Goal: Information Seeking & Learning: Learn about a topic

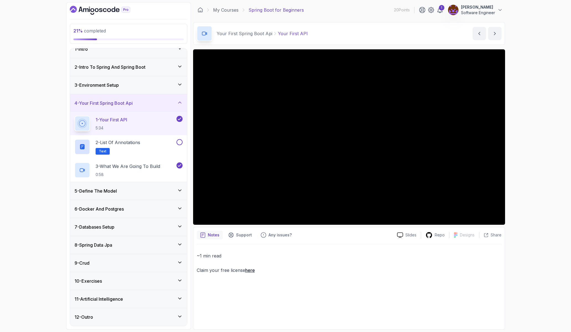
scroll to position [8, 0]
click at [180, 242] on icon at bounding box center [180, 245] width 6 height 6
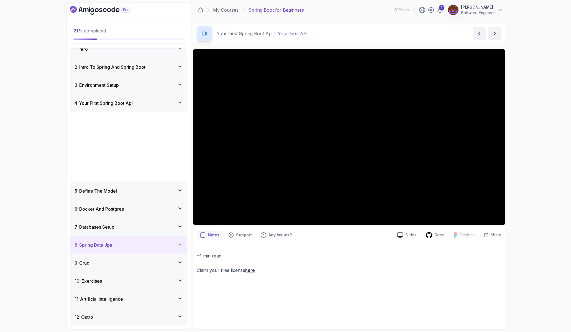
scroll to position [0, 0]
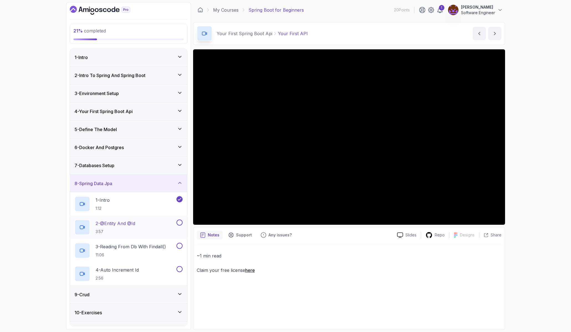
click at [125, 223] on p "2 - @Entity And @Id" at bounding box center [116, 223] width 40 height 7
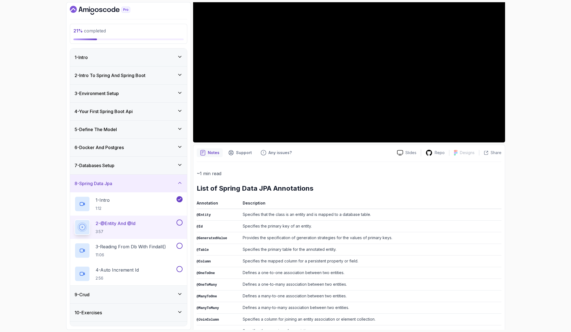
click at [174, 294] on div "9 - Crud" at bounding box center [129, 294] width 108 height 7
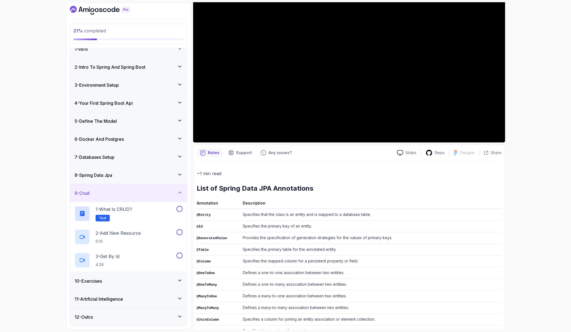
scroll to position [8, 0]
click at [180, 279] on icon at bounding box center [180, 281] width 6 height 6
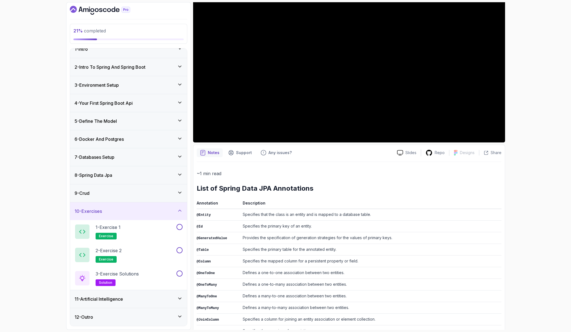
click at [182, 300] on icon at bounding box center [180, 299] width 6 height 6
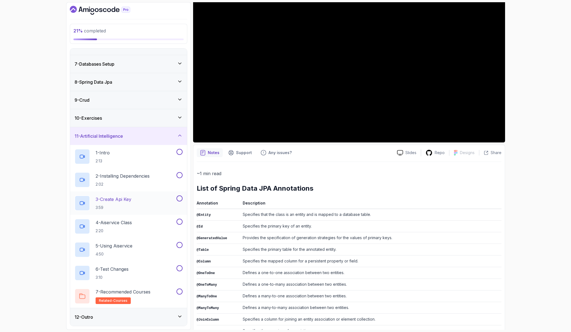
scroll to position [101, 0]
click at [181, 317] on icon at bounding box center [180, 317] width 6 height 6
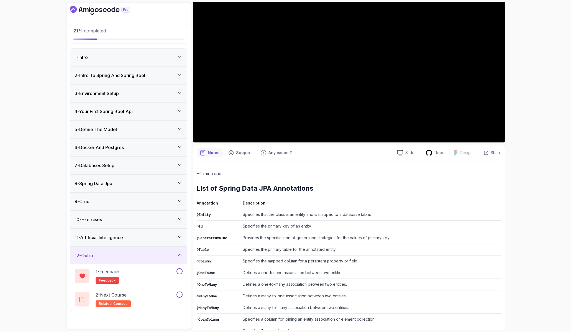
scroll to position [0, 0]
click at [179, 166] on icon at bounding box center [180, 165] width 6 height 6
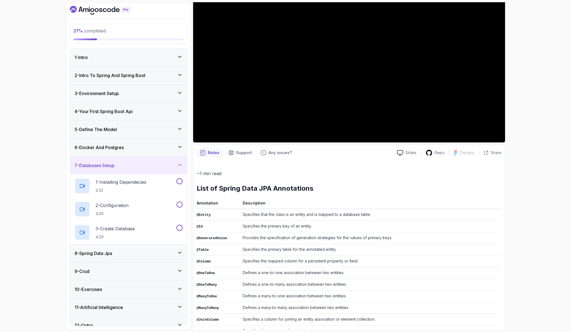
click at [180, 146] on icon at bounding box center [180, 147] width 6 height 6
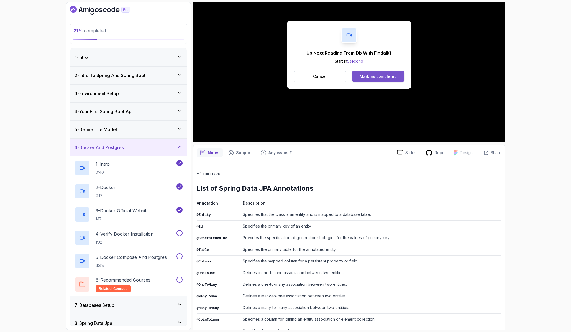
click at [373, 77] on div "Mark as completed" at bounding box center [378, 77] width 37 height 6
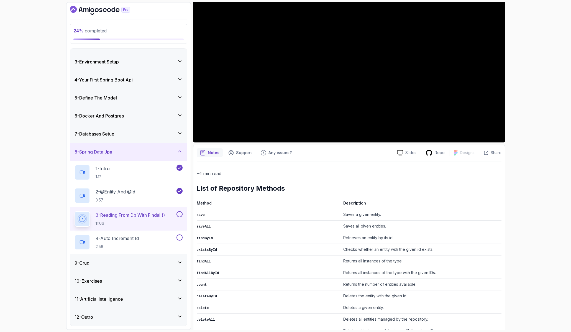
scroll to position [32, 0]
click at [180, 262] on icon at bounding box center [180, 263] width 6 height 6
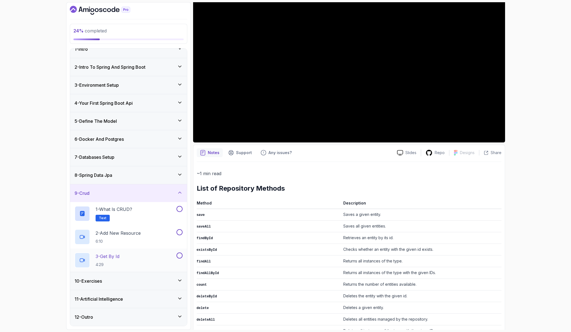
scroll to position [8, 0]
click at [181, 280] on icon at bounding box center [180, 280] width 3 height 1
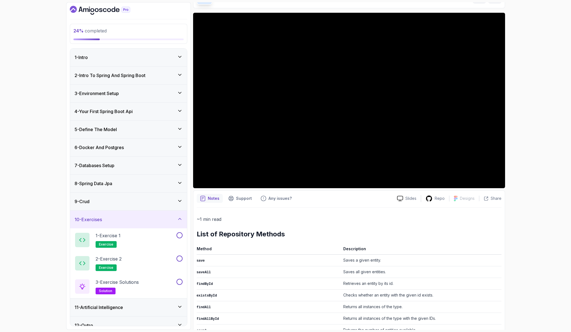
scroll to position [33, 0]
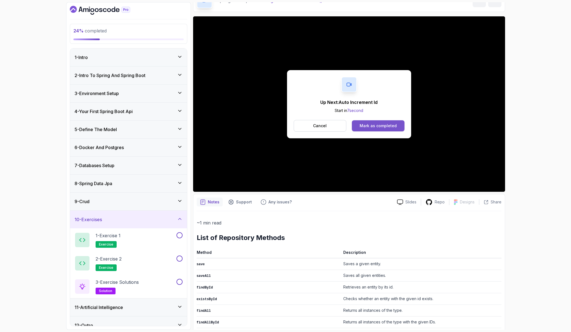
click at [386, 128] on div "Mark as completed" at bounding box center [378, 126] width 37 height 6
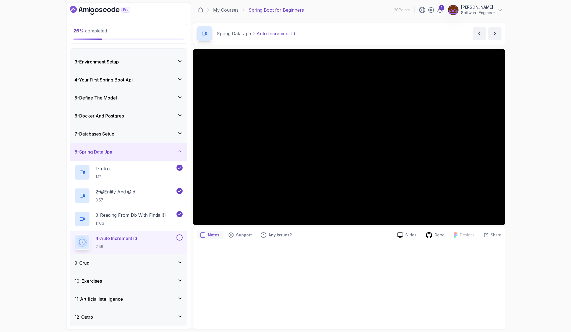
scroll to position [32, 0]
click at [99, 266] on div "9 - Crud" at bounding box center [129, 263] width 108 height 7
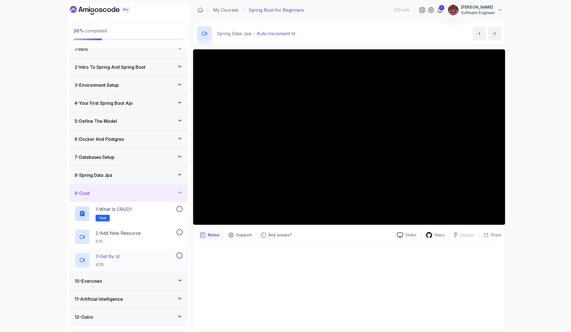
scroll to position [8, 0]
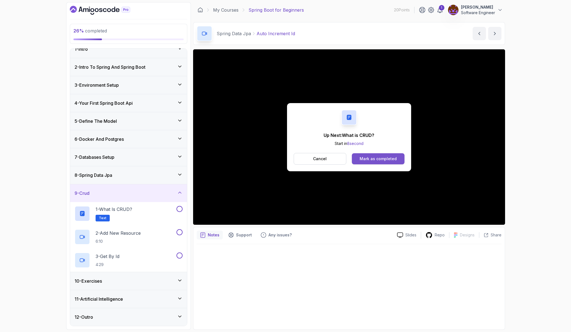
click at [373, 159] on div "Mark as completed" at bounding box center [378, 159] width 37 height 6
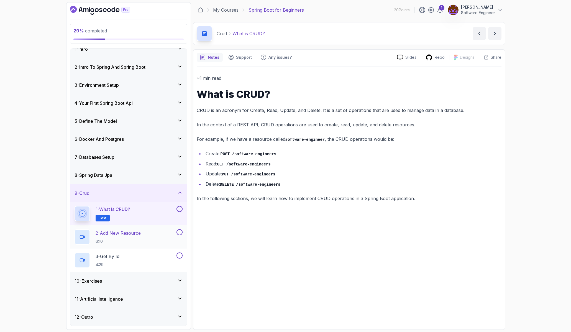
click at [131, 238] on h2 "2 - Add New Resource 6:10" at bounding box center [118, 237] width 45 height 14
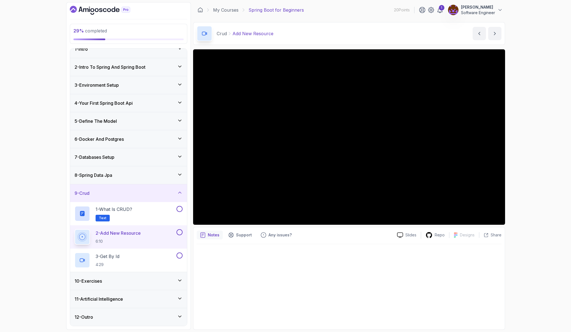
click at [123, 301] on h3 "11 - Artificial Intelligence" at bounding box center [99, 299] width 49 height 7
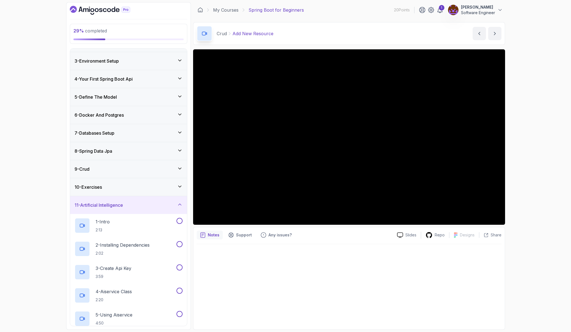
scroll to position [32, 0]
click at [180, 168] on icon at bounding box center [180, 169] width 6 height 6
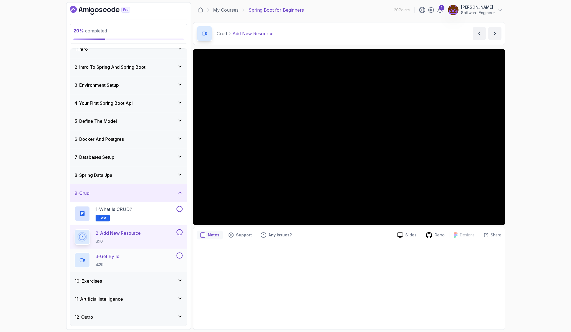
scroll to position [8, 0]
click at [360, 249] on div at bounding box center [349, 285] width 305 height 82
click at [374, 243] on div "Notes Support Any issues? Slides Repo Designs Design not available Share" at bounding box center [349, 278] width 312 height 103
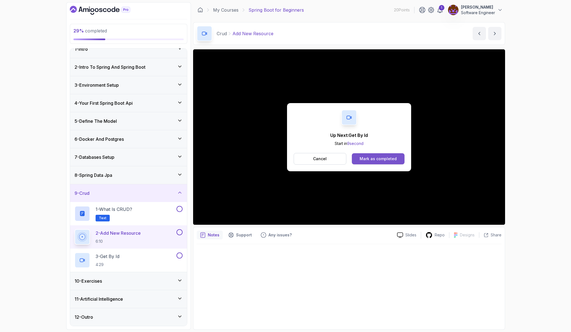
click at [383, 159] on div "Mark as completed" at bounding box center [378, 159] width 37 height 6
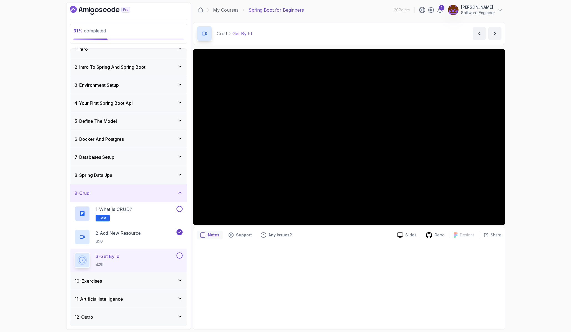
click at [180, 281] on icon at bounding box center [180, 280] width 3 height 1
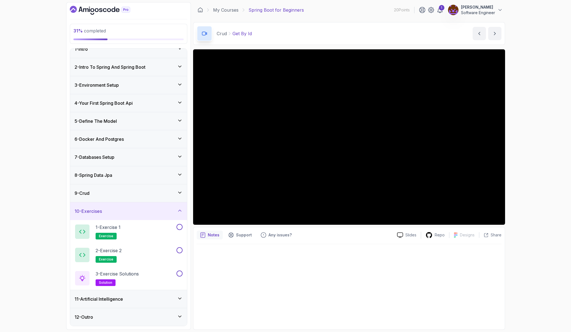
click at [162, 296] on div "11 - Artificial Intelligence" at bounding box center [129, 299] width 108 height 7
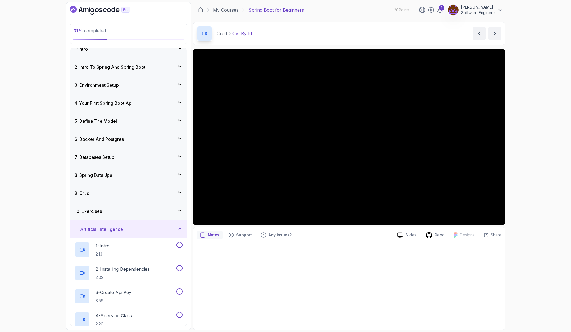
click at [143, 209] on div "10 - Exercises" at bounding box center [129, 211] width 108 height 7
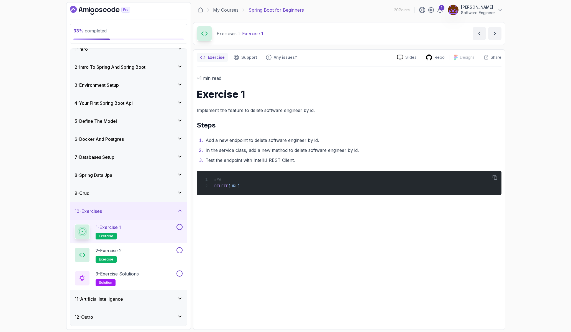
click at [268, 235] on div "~1 min read Exercise 1 Implement the feature to delete software engineer by id.…" at bounding box center [349, 197] width 305 height 260
click at [121, 298] on h3 "11 - Artificial Intelligence" at bounding box center [99, 299] width 49 height 7
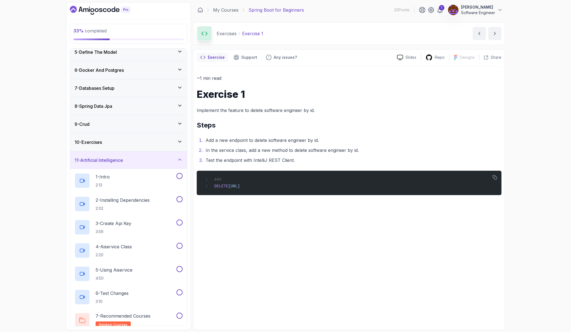
scroll to position [83, 0]
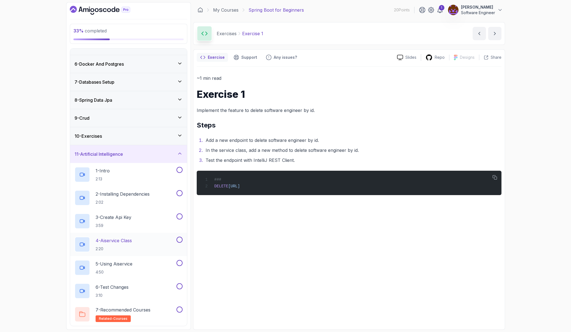
click at [123, 239] on p "4 - Aiservice Class" at bounding box center [114, 240] width 36 height 7
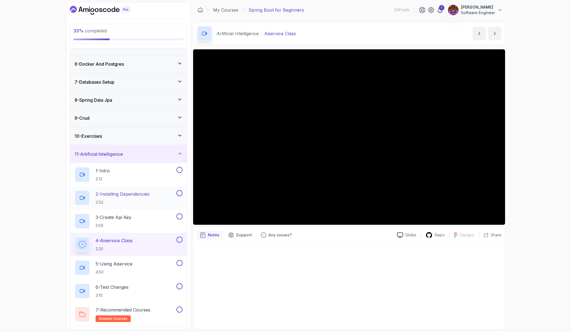
click at [117, 190] on div "2 - Installing Dependencies 2:02" at bounding box center [125, 198] width 101 height 16
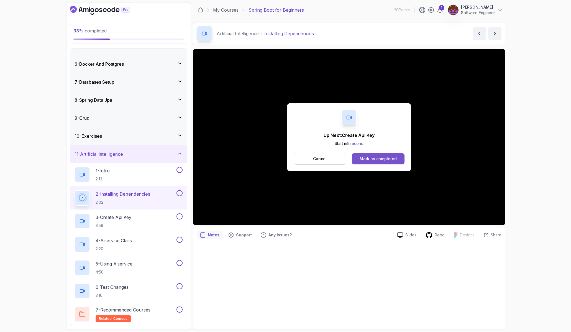
click at [362, 160] on div "Mark as completed" at bounding box center [378, 159] width 37 height 6
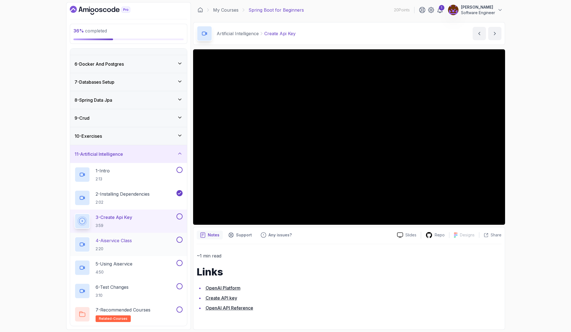
click at [110, 240] on p "4 - Aiservice Class" at bounding box center [114, 240] width 36 height 7
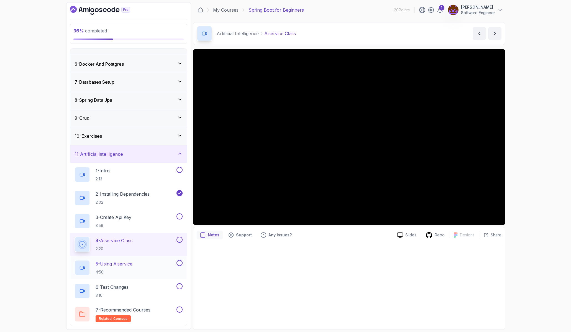
click at [104, 263] on p "5 - Using Aiservice" at bounding box center [114, 264] width 37 height 7
